Goal: Information Seeking & Learning: Learn about a topic

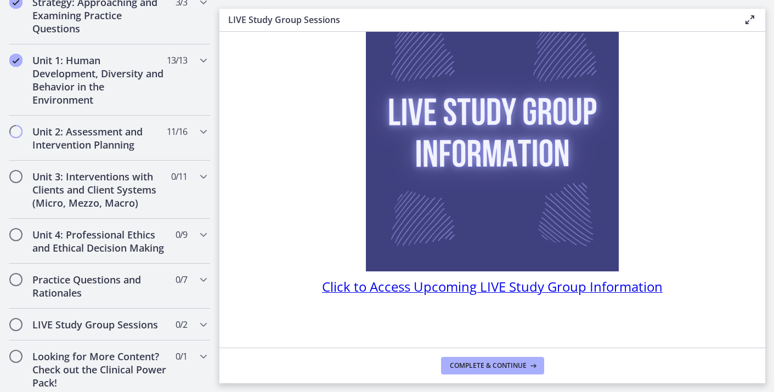
scroll to position [214, 0]
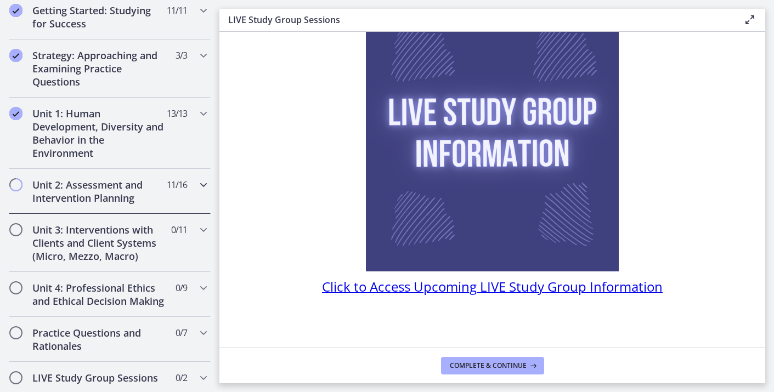
click at [142, 181] on h2 "Unit 2: Assessment and Intervention Planning" at bounding box center [99, 191] width 134 height 26
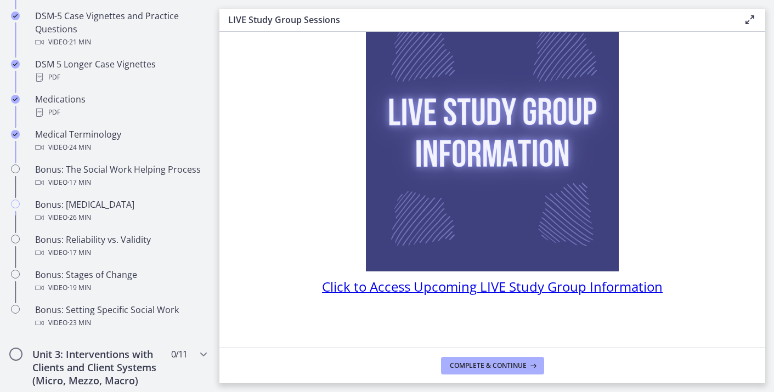
scroll to position [794, 0]
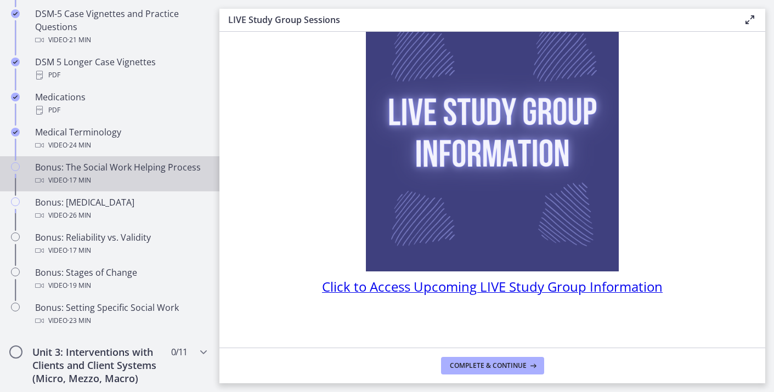
click at [174, 169] on div "Bonus: The Social Work Helping Process Video · 17 min" at bounding box center [120, 174] width 171 height 26
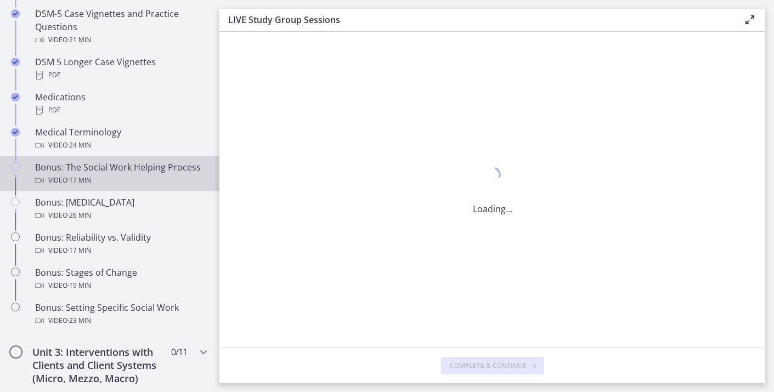
scroll to position [0, 0]
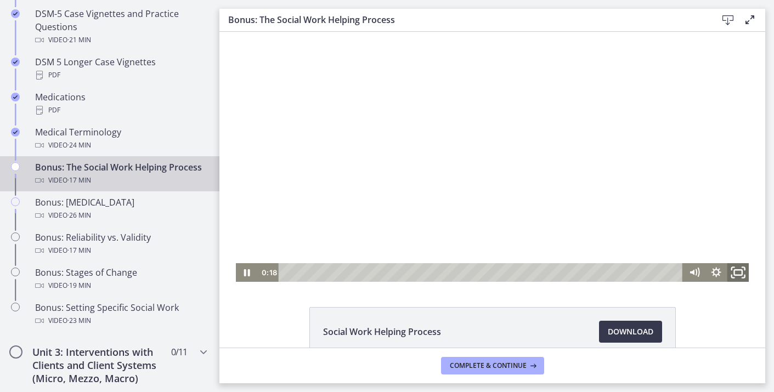
click at [737, 276] on icon "Fullscreen" at bounding box center [738, 273] width 26 height 22
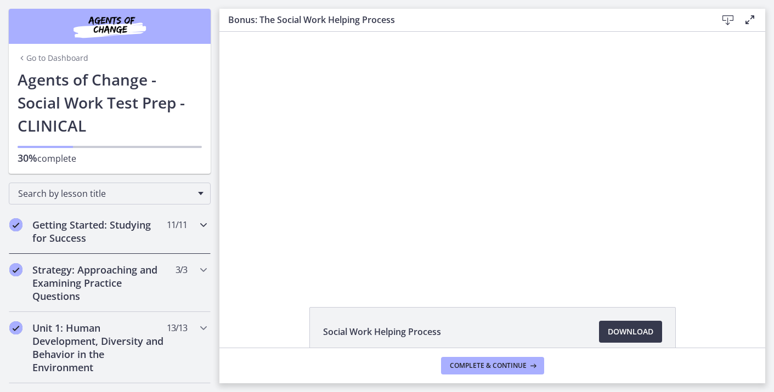
click at [204, 236] on div "Getting Started: Studying for Success 11 / 11 Completed" at bounding box center [110, 231] width 202 height 45
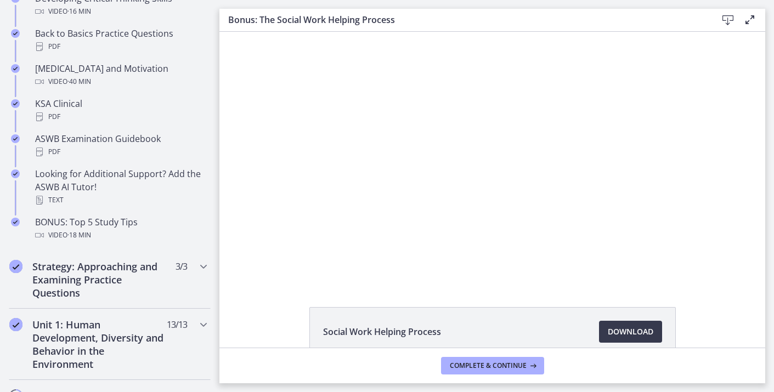
scroll to position [449, 0]
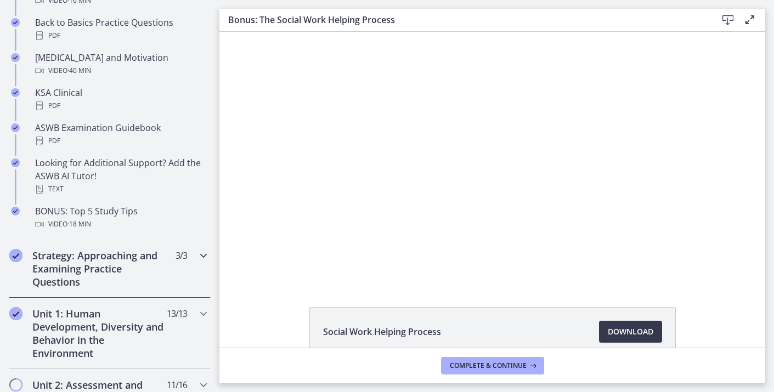
click at [197, 272] on div "Strategy: Approaching and Examining Practice Questions 3 / 3 Completed" at bounding box center [110, 269] width 202 height 58
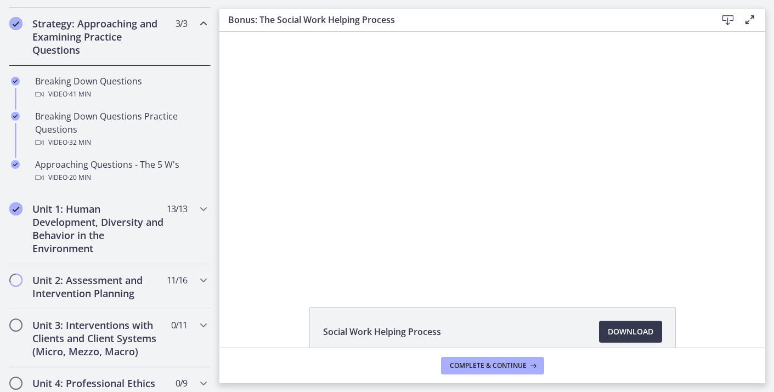
scroll to position [251, 0]
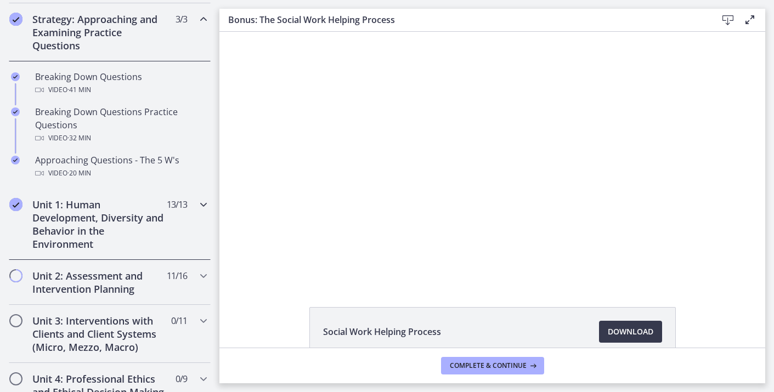
click at [207, 215] on div "Unit 1: Human Development, Diversity and Behavior in the Environment 13 / 13 Co…" at bounding box center [110, 224] width 202 height 71
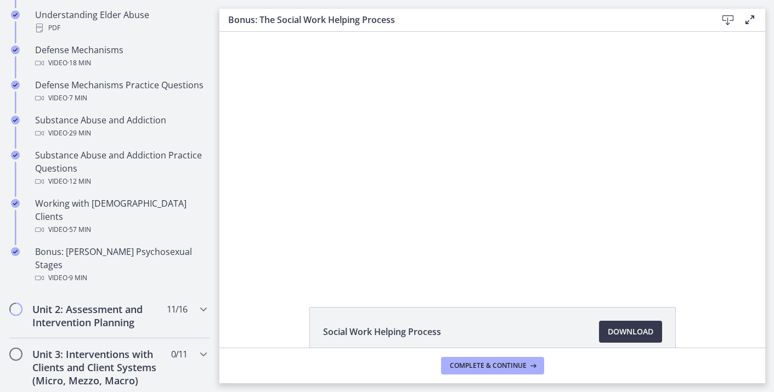
scroll to position [648, 0]
click at [456, 370] on button "Complete & continue" at bounding box center [492, 366] width 103 height 18
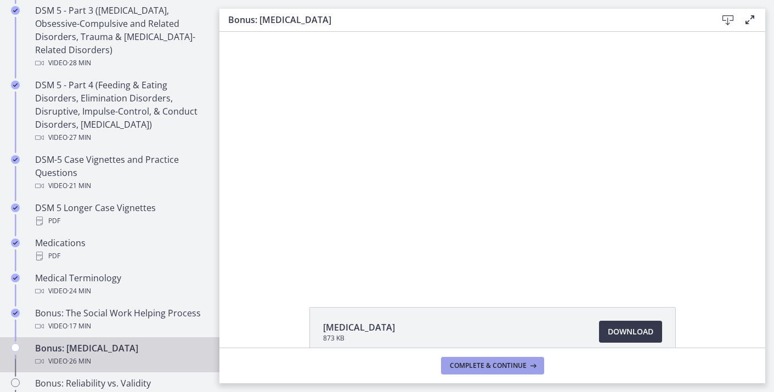
click at [456, 370] on button "Complete & continue" at bounding box center [492, 366] width 103 height 18
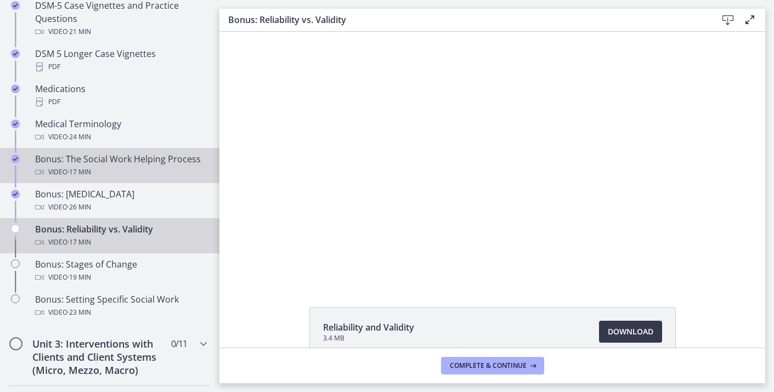
scroll to position [803, 0]
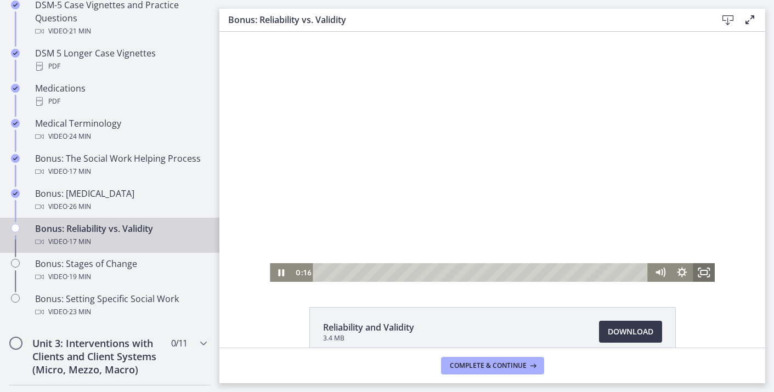
click at [704, 274] on rect "Fullscreen" at bounding box center [703, 272] width 7 height 4
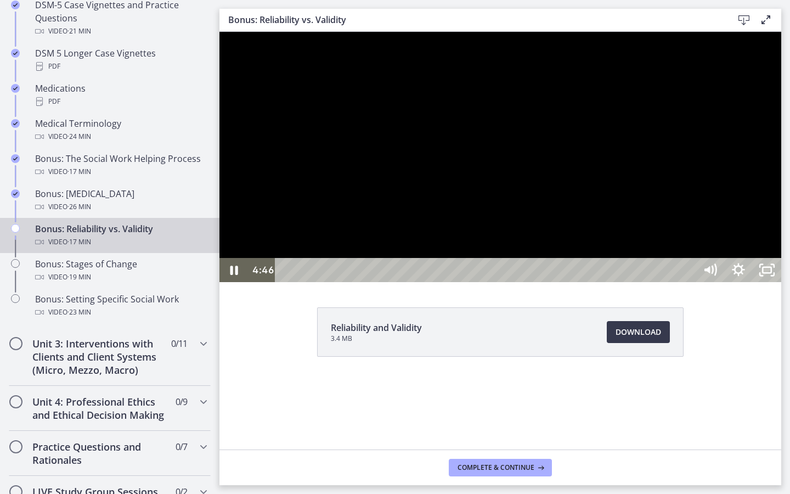
click at [385, 282] on div "Playbar" at bounding box center [487, 270] width 403 height 24
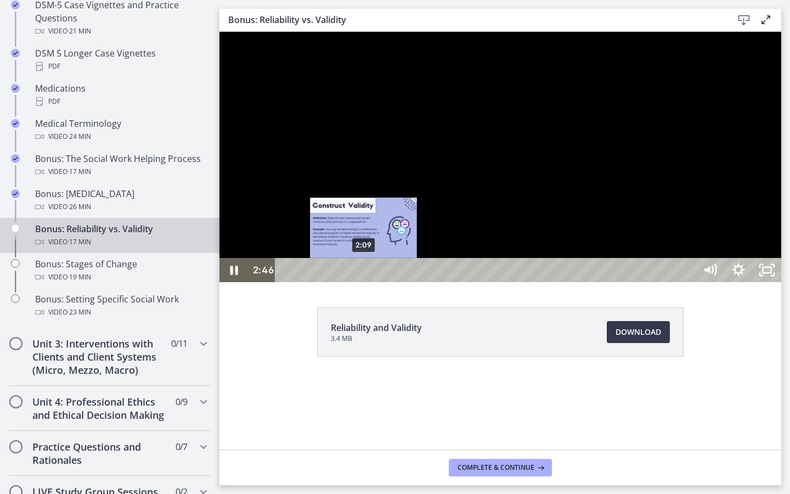
click at [364, 282] on div "2:09" at bounding box center [487, 270] width 403 height 24
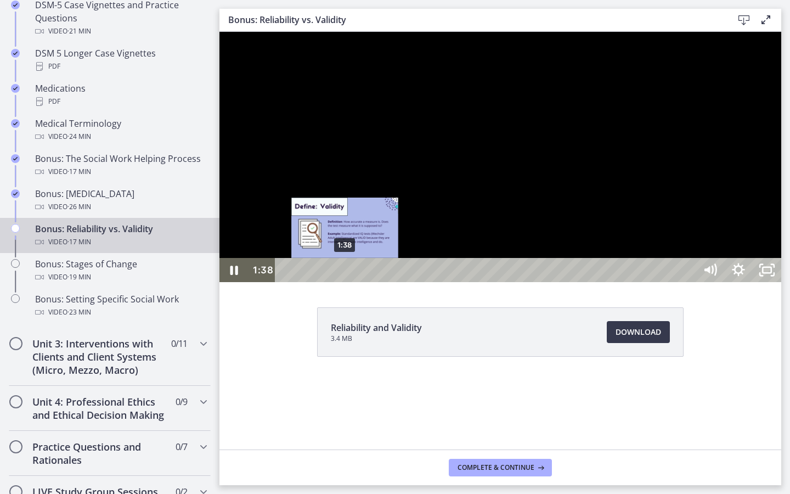
click at [345, 282] on div "1:38" at bounding box center [487, 270] width 403 height 24
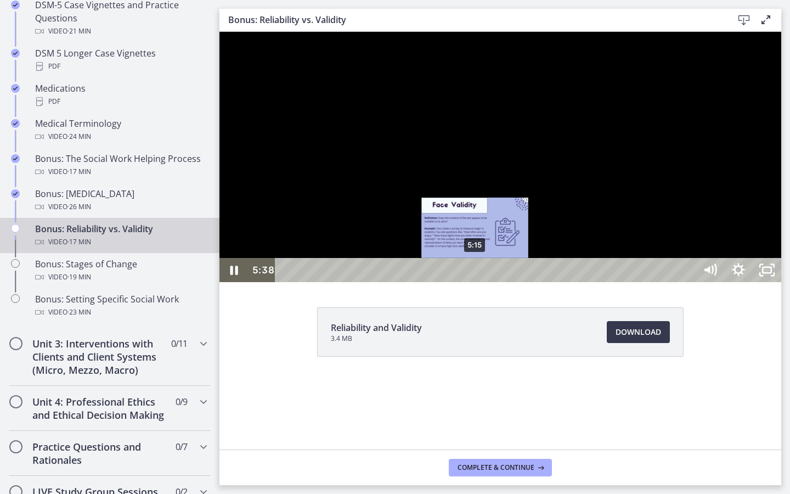
click at [476, 282] on div "5:15" at bounding box center [487, 270] width 403 height 24
click at [468, 282] on div "5:03" at bounding box center [487, 270] width 403 height 24
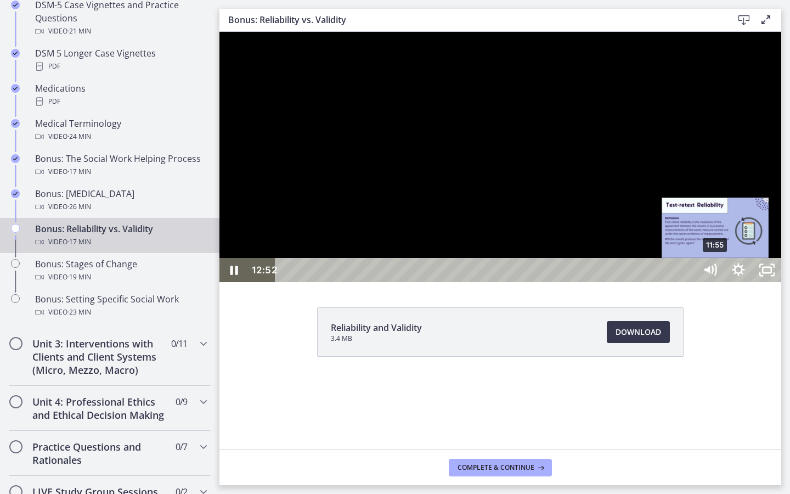
click at [688, 282] on div "11:55" at bounding box center [487, 270] width 403 height 24
click at [688, 282] on div "12:10" at bounding box center [487, 270] width 403 height 24
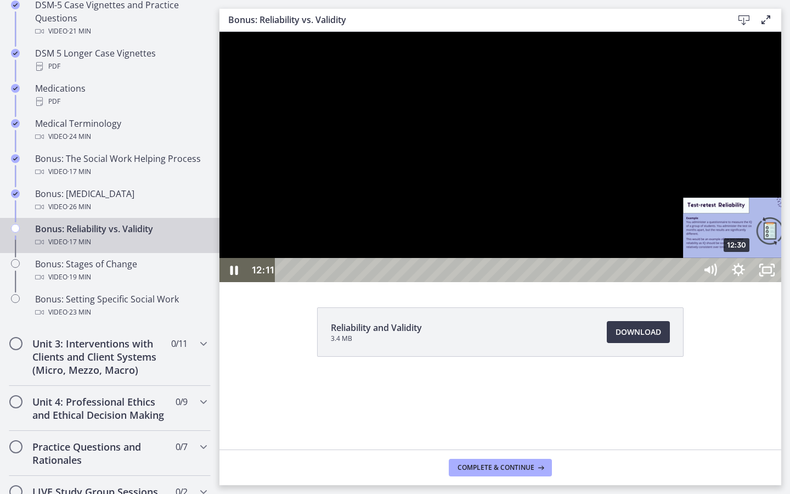
click at [688, 282] on div "12:30" at bounding box center [487, 270] width 403 height 24
click at [688, 282] on div "12:51" at bounding box center [487, 270] width 403 height 24
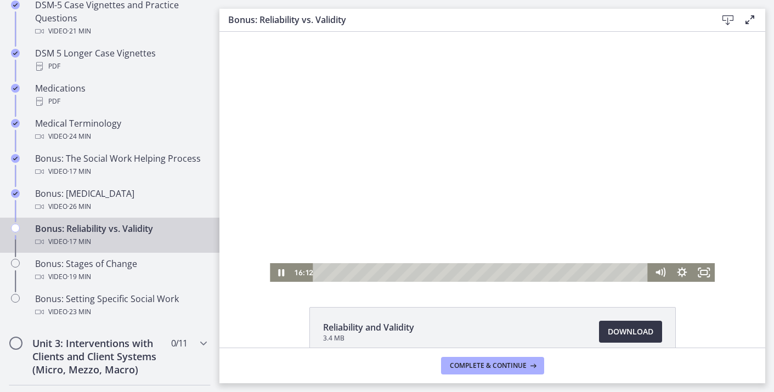
click at [613, 335] on span "Download Opens in a new window" at bounding box center [631, 331] width 46 height 13
click at [284, 271] on icon "Pause" at bounding box center [281, 273] width 7 height 9
click at [532, 364] on icon at bounding box center [532, 365] width 11 height 9
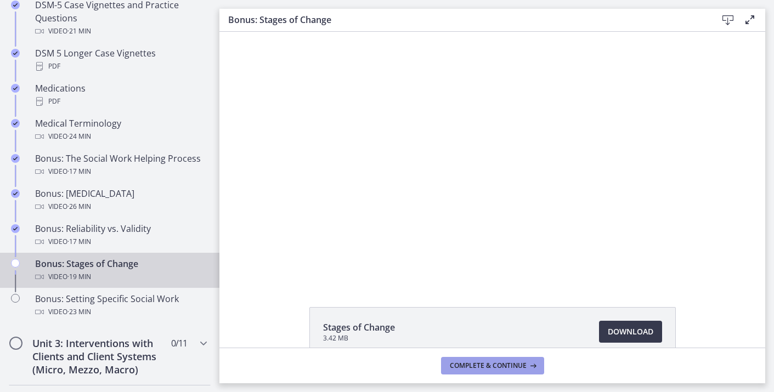
click at [532, 364] on icon at bounding box center [532, 365] width 11 height 9
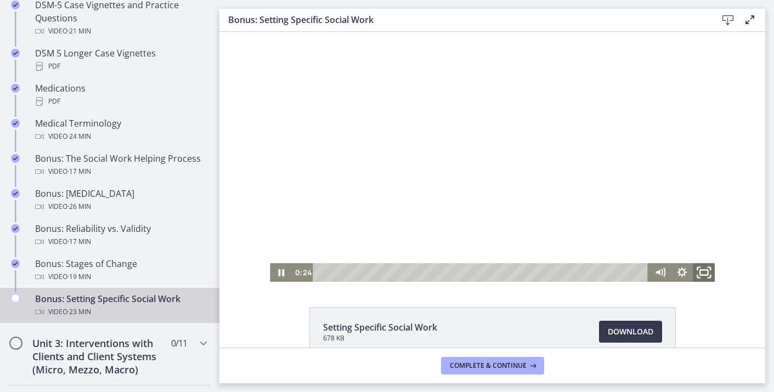
click at [703, 269] on icon "Fullscreen" at bounding box center [704, 273] width 26 height 22
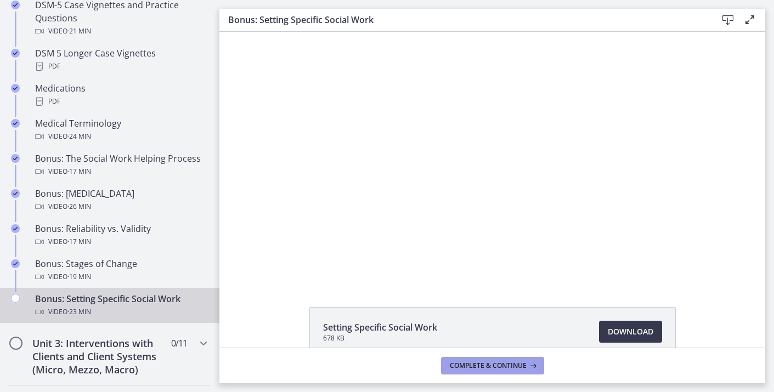
click at [518, 367] on span "Complete & continue" at bounding box center [488, 365] width 77 height 9
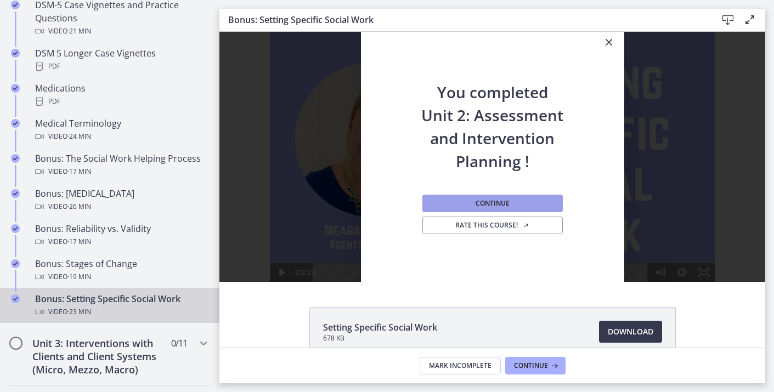
click at [481, 206] on span "Continue" at bounding box center [493, 203] width 34 height 9
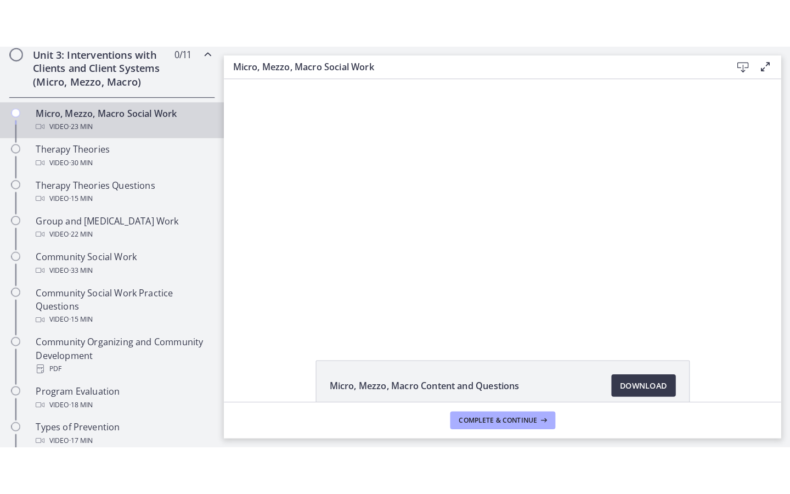
scroll to position [435, 0]
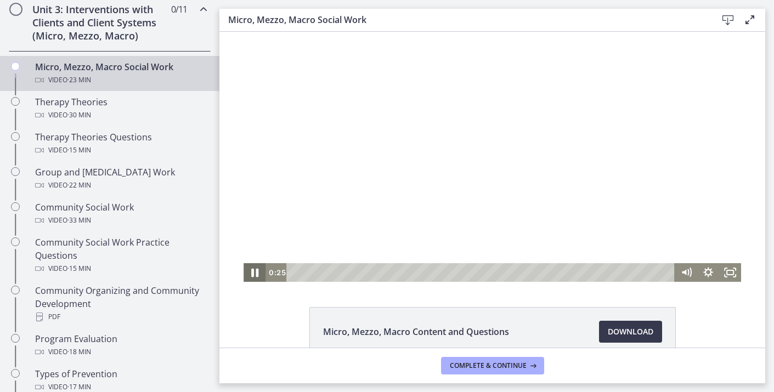
click at [252, 279] on icon "Pause" at bounding box center [254, 273] width 26 height 22
click at [257, 273] on icon "Play Video" at bounding box center [255, 273] width 5 height 8
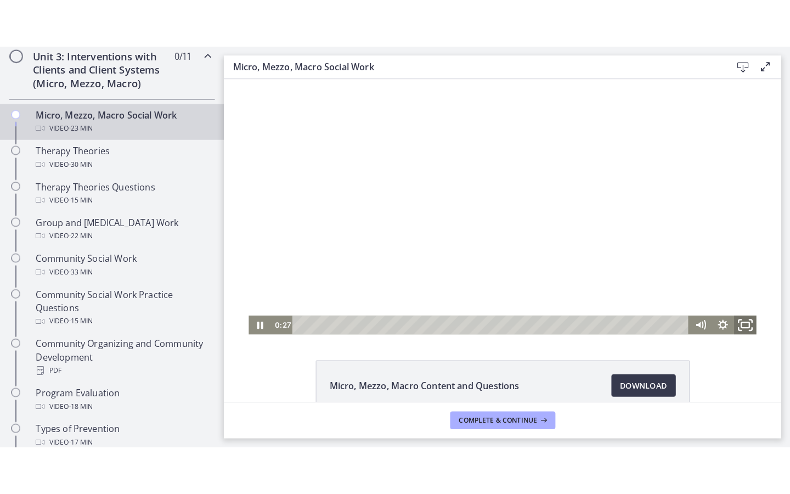
click at [734, 318] on icon "Fullscreen" at bounding box center [734, 320] width 26 height 22
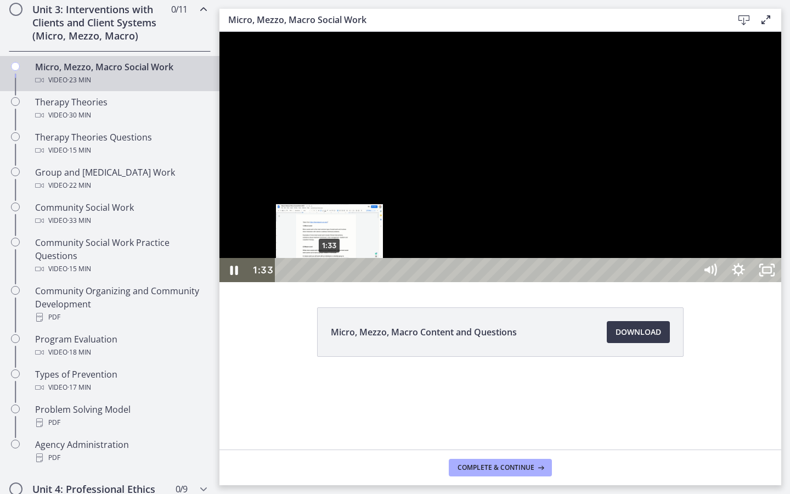
click at [330, 282] on div "1:33" at bounding box center [487, 270] width 403 height 24
